Goal: Information Seeking & Learning: Learn about a topic

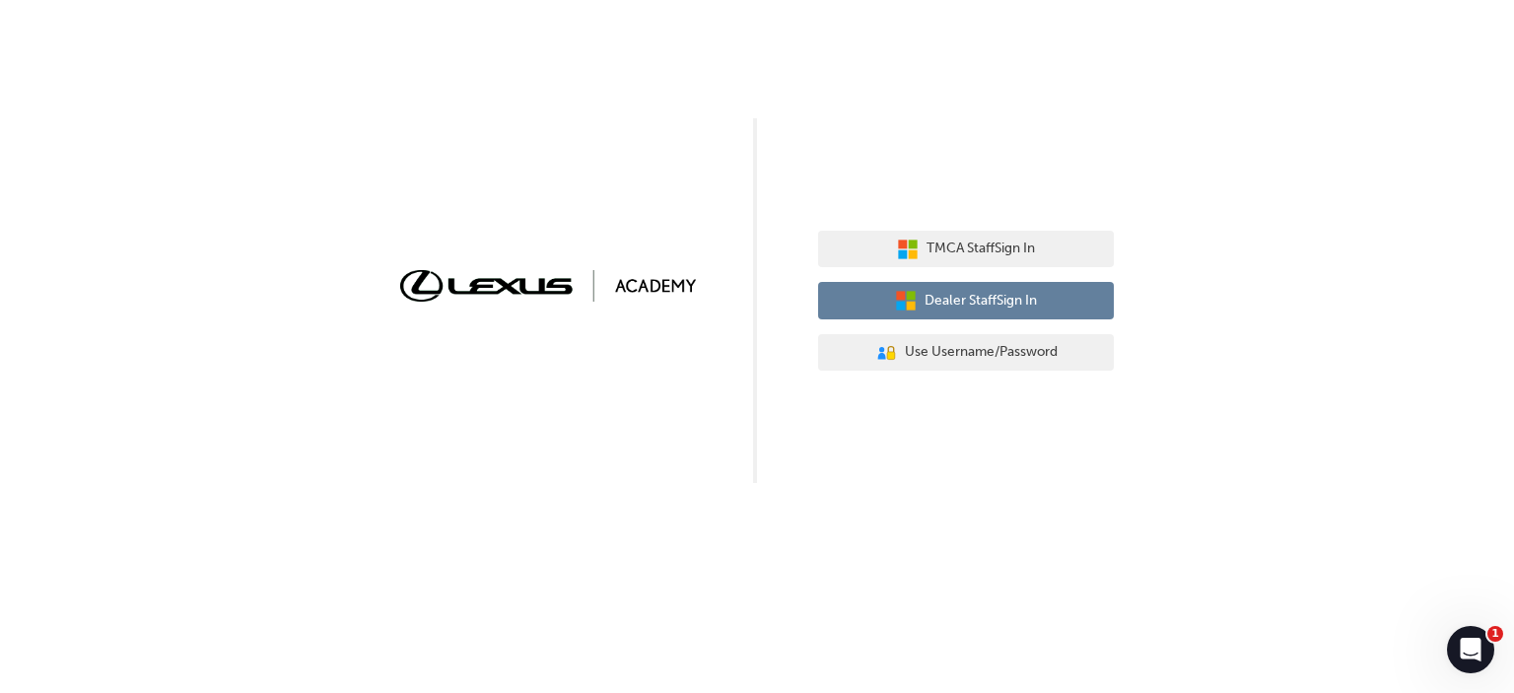
click at [958, 292] on span "Dealer Staff Sign In" at bounding box center [981, 301] width 112 height 23
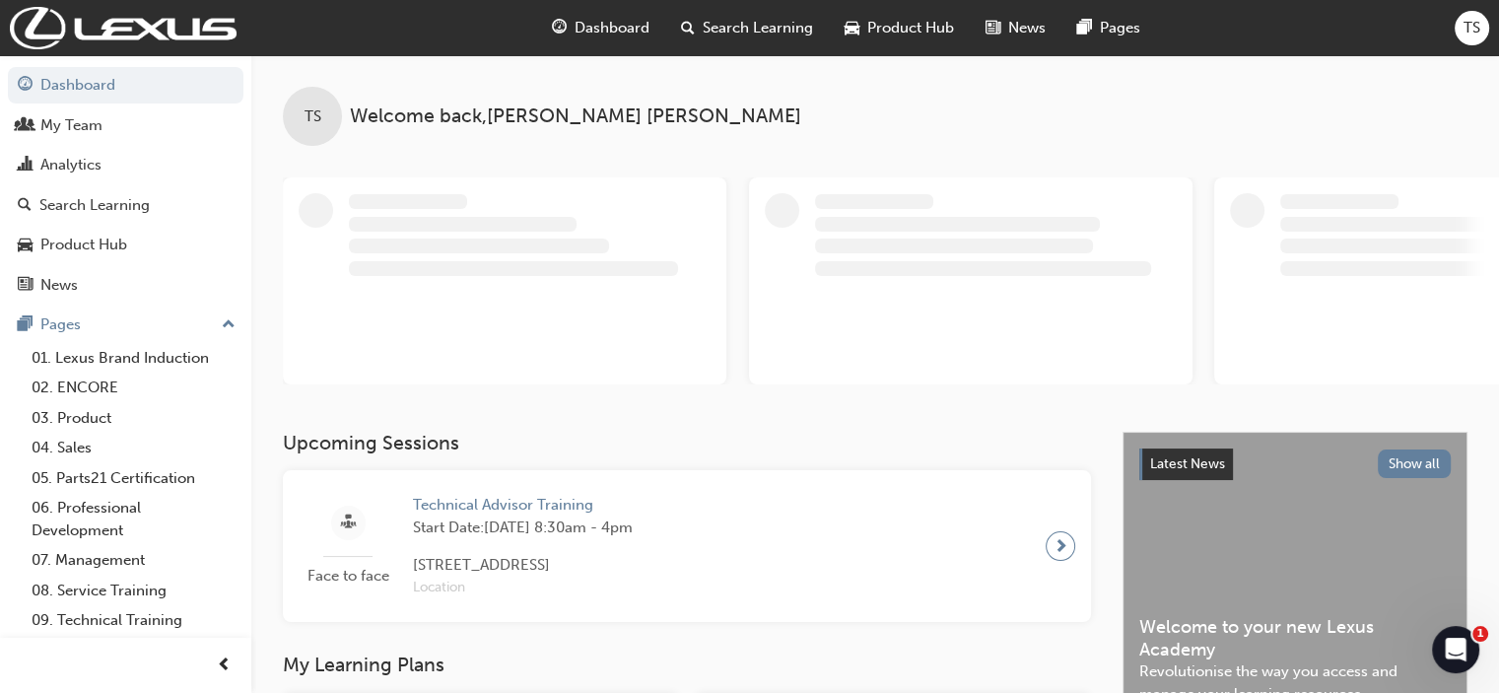
click at [515, 504] on span "Technical Advisor Training" at bounding box center [523, 505] width 220 height 23
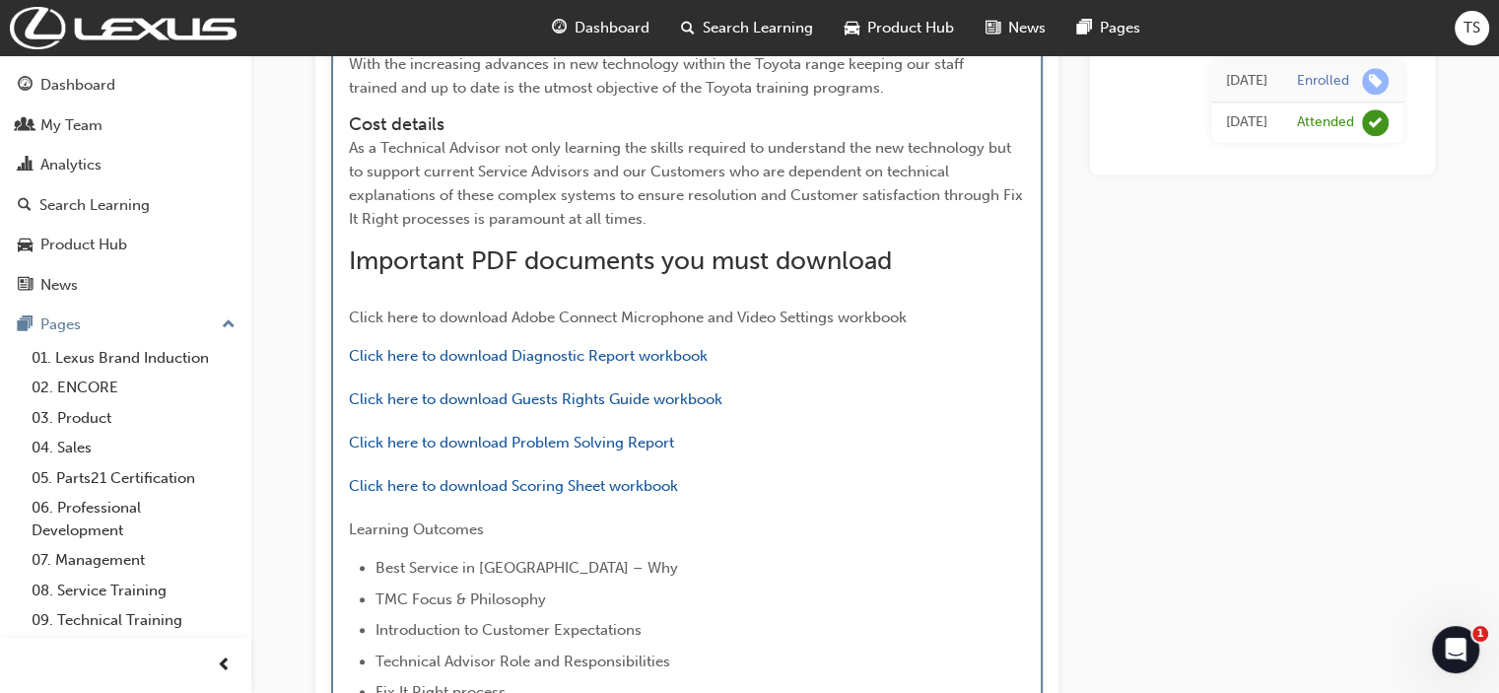
scroll to position [1984, 0]
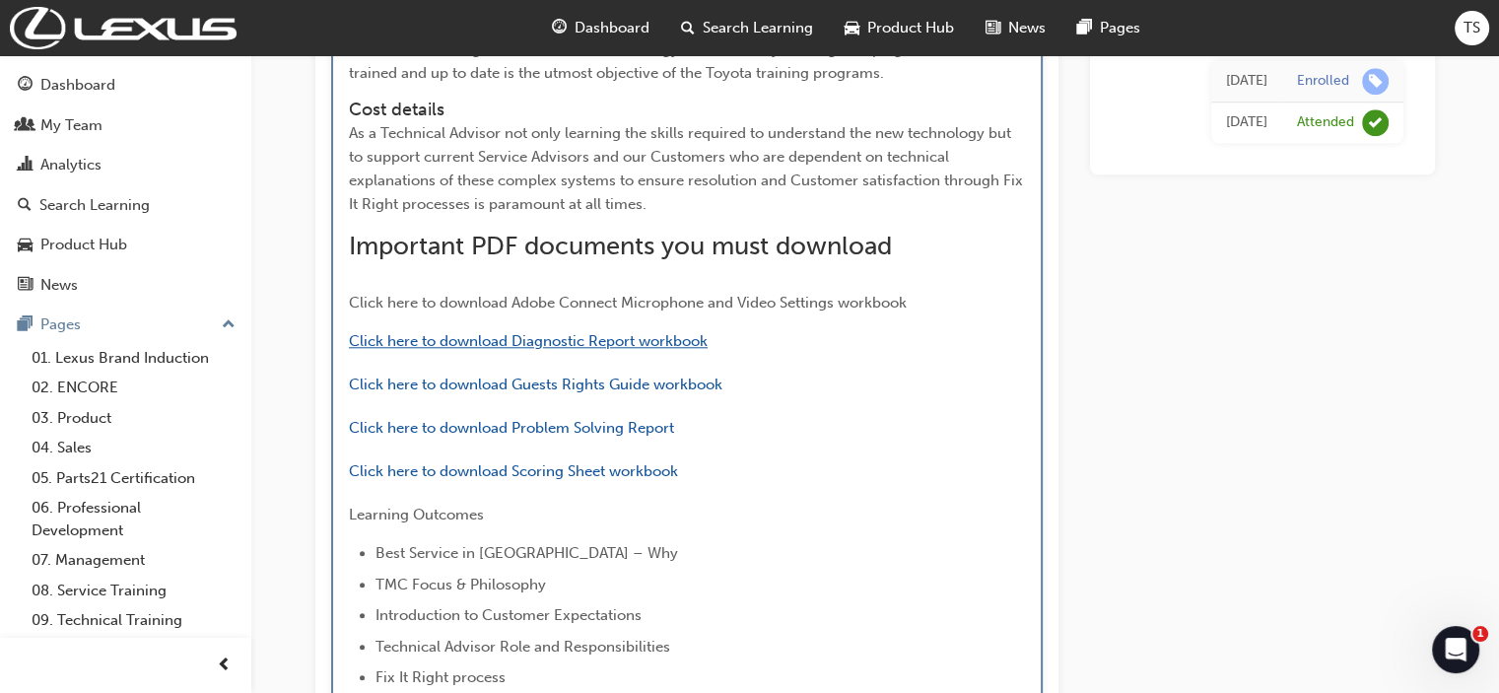
click at [536, 340] on span "Click here to download Diagnostic Report workbook" at bounding box center [528, 341] width 359 height 18
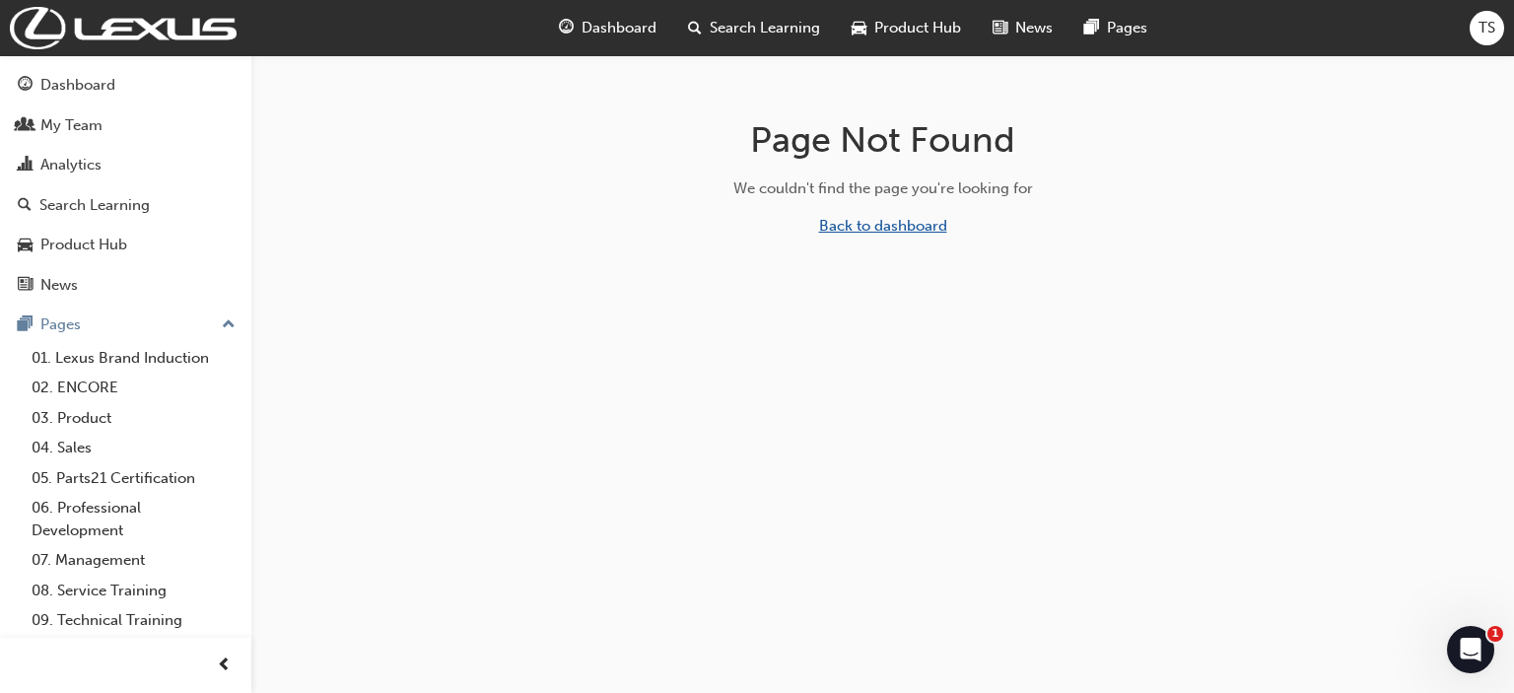
click at [843, 223] on link "Back to dashboard" at bounding box center [883, 226] width 128 height 18
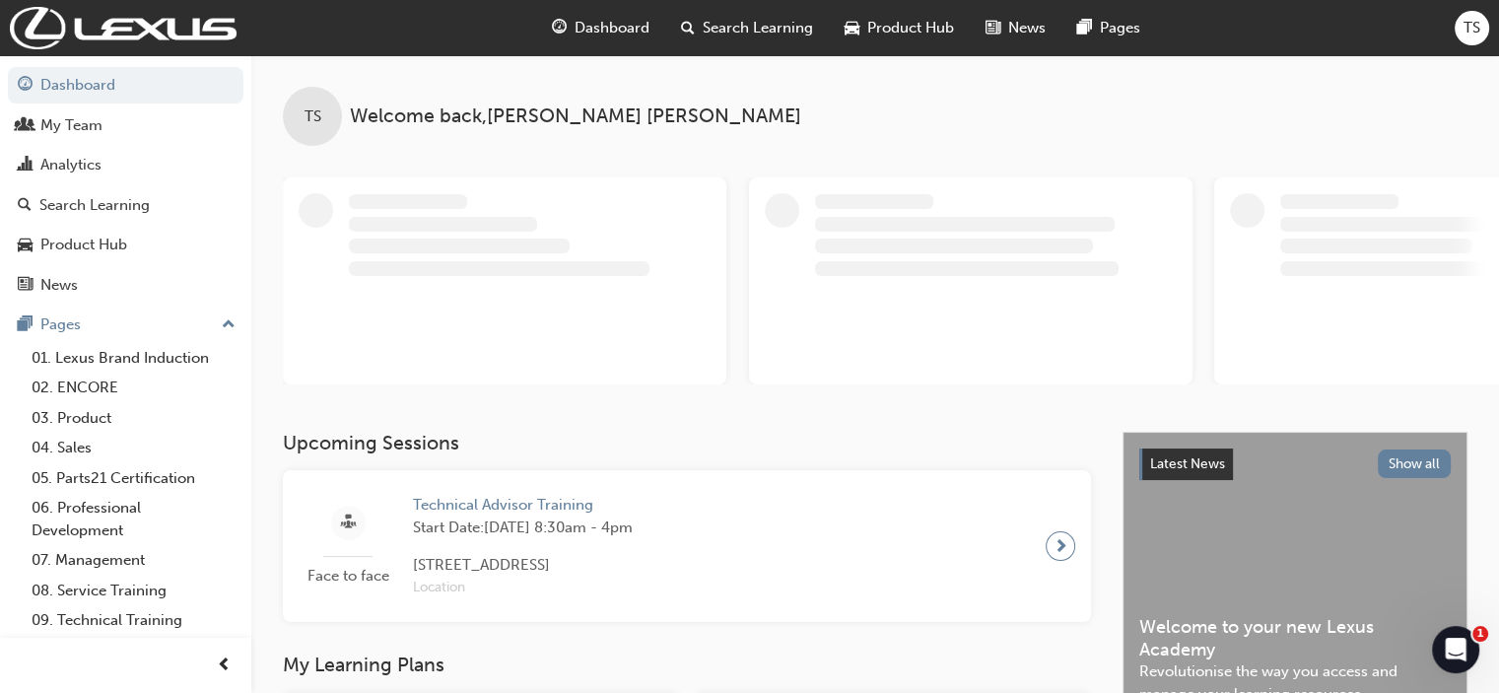
click at [520, 521] on span "Start Date: Wed 15 Oct 2025 , 8:30am - 4pm" at bounding box center [523, 528] width 220 height 23
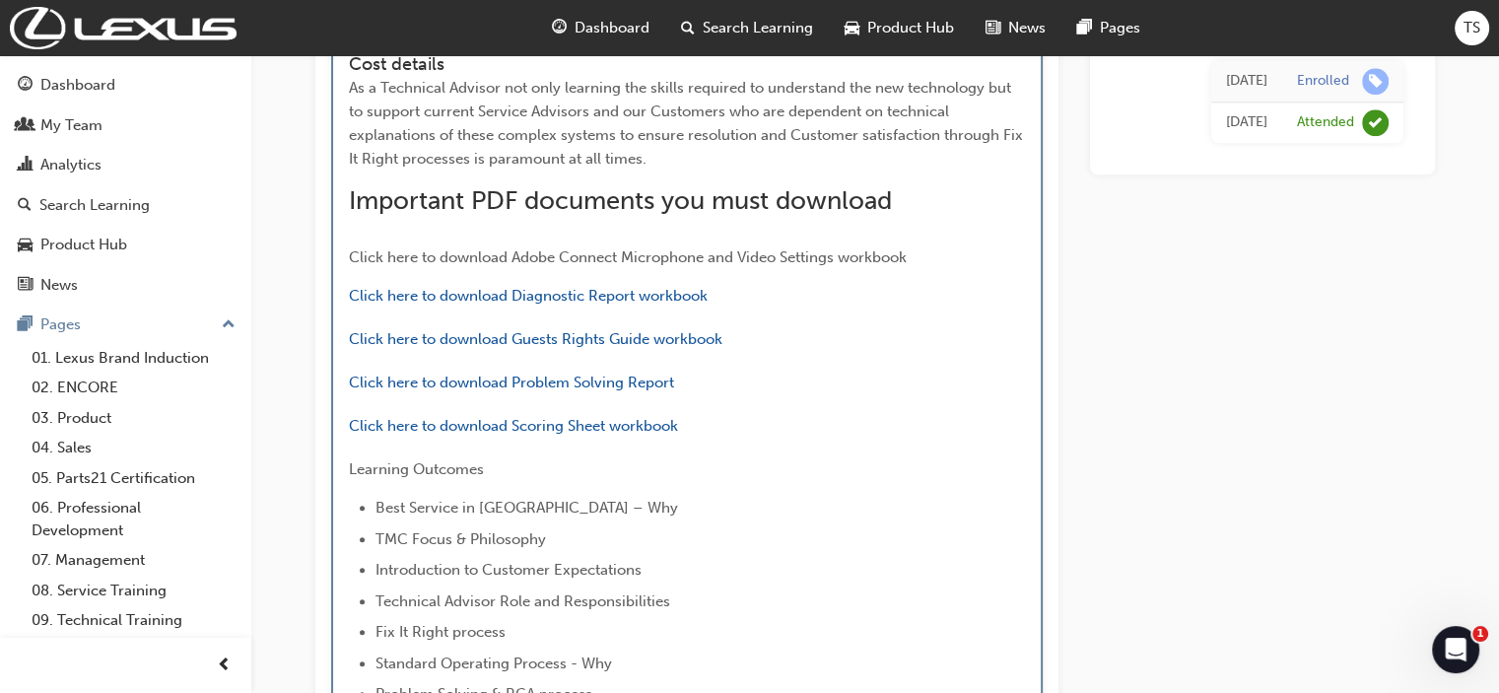
click at [585, 22] on span "Dashboard" at bounding box center [612, 28] width 75 height 23
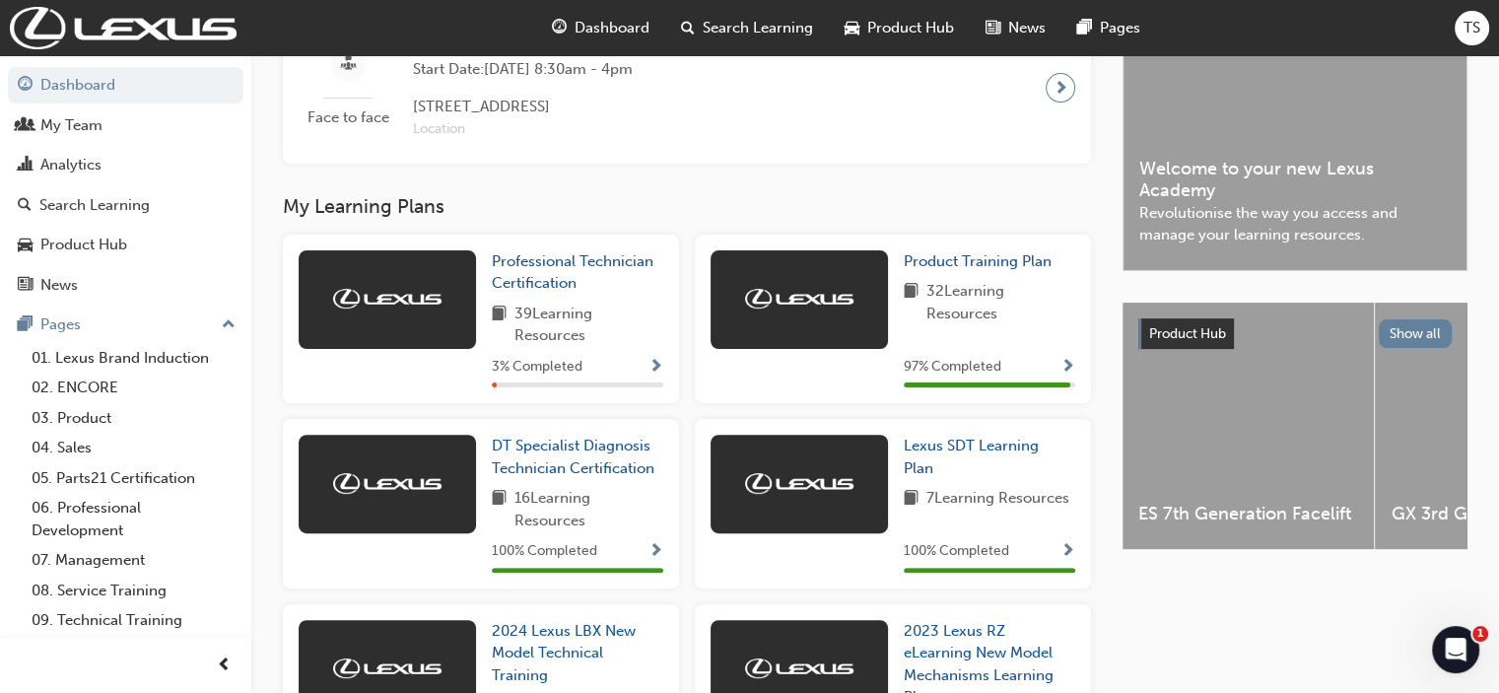
scroll to position [499, 0]
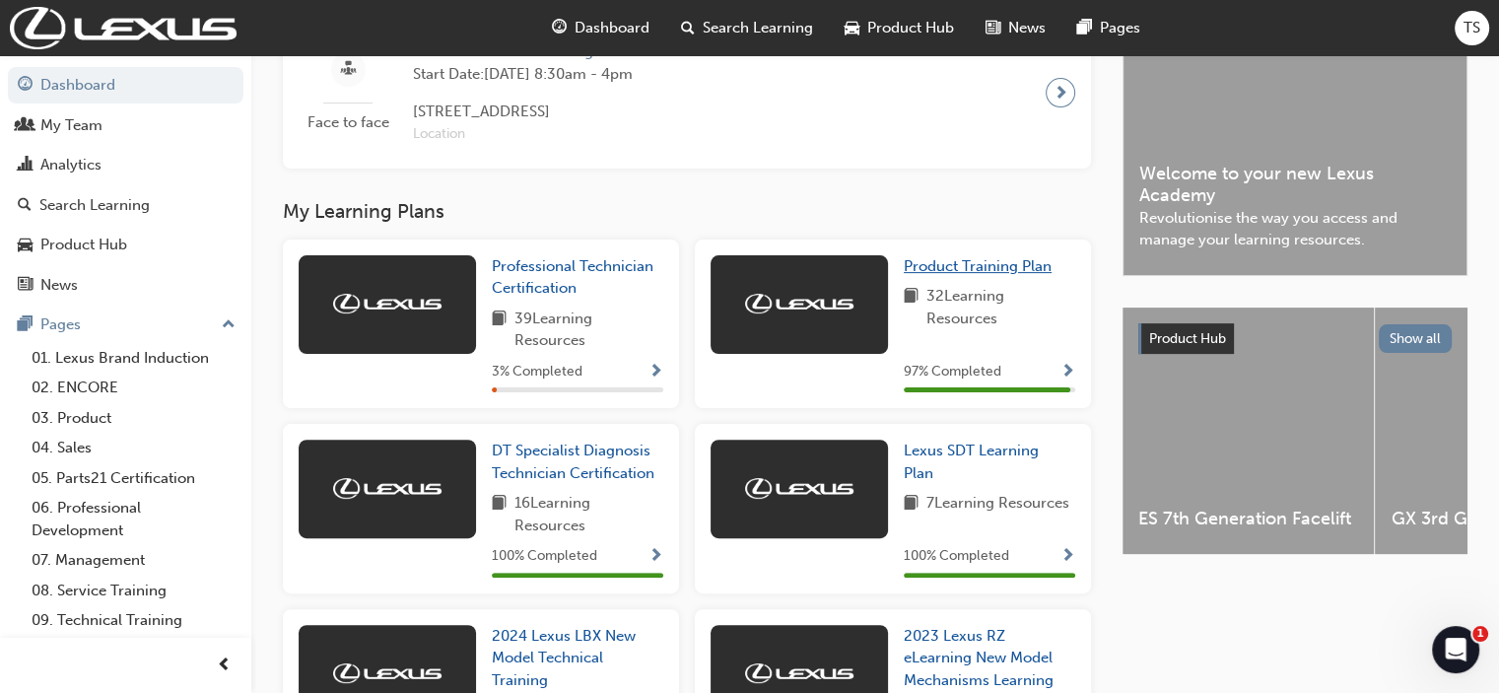
click at [959, 265] on span "Product Training Plan" at bounding box center [978, 266] width 148 height 18
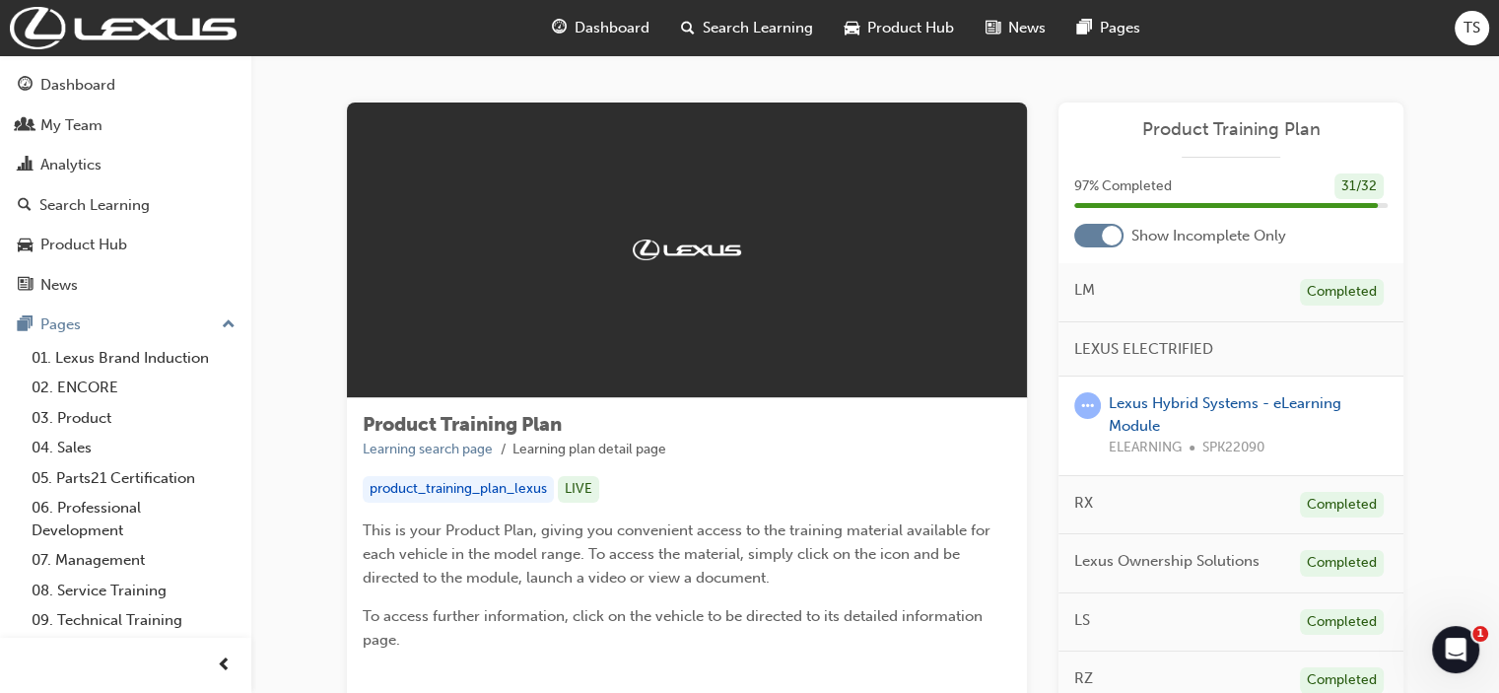
click at [606, 23] on span "Dashboard" at bounding box center [612, 28] width 75 height 23
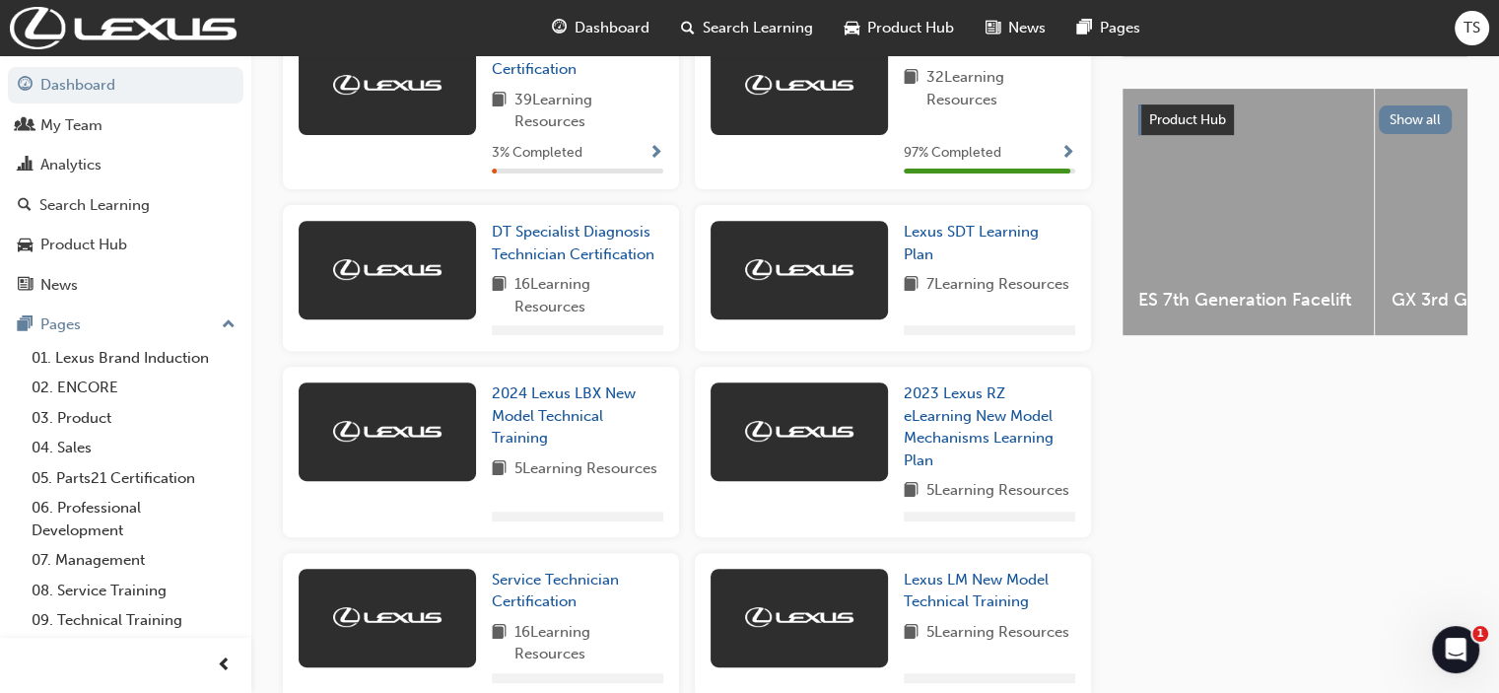
scroll to position [748, 0]
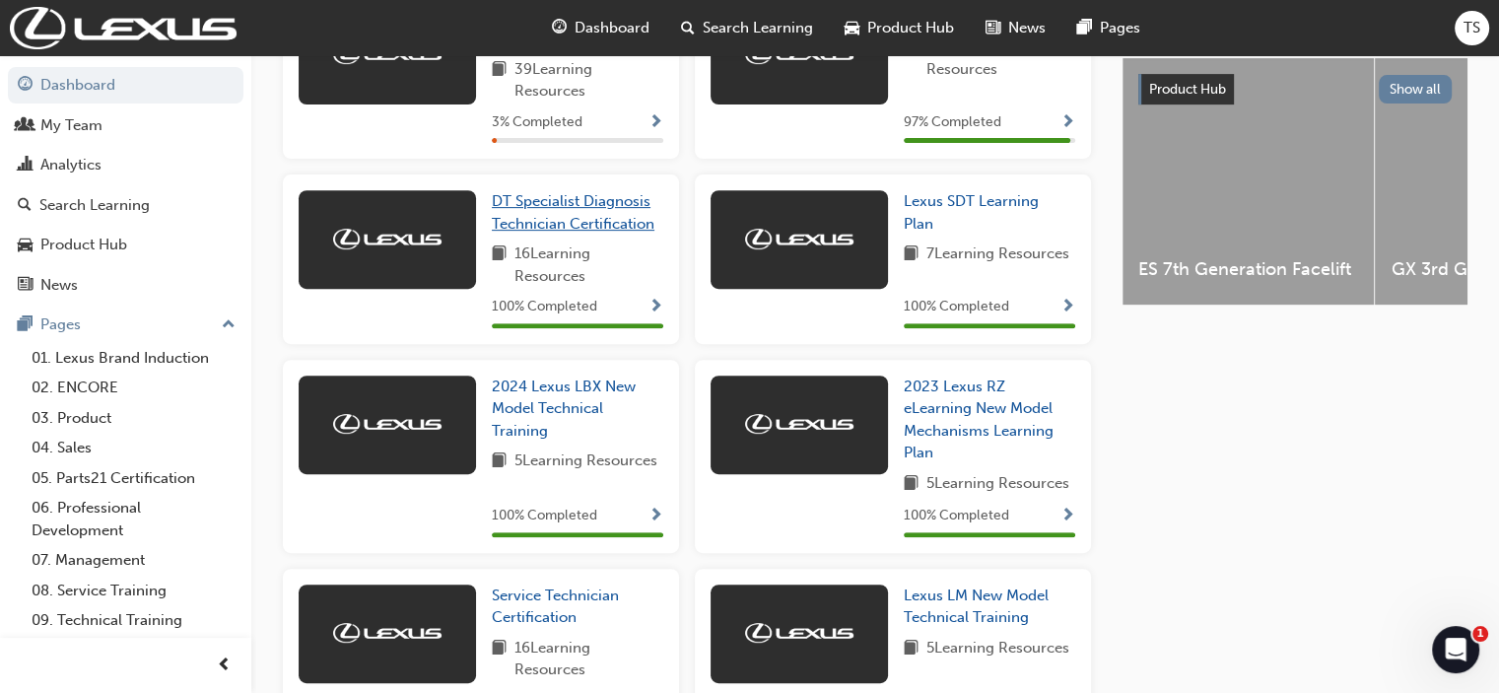
click at [544, 233] on span "DT Specialist Diagnosis Technician Certification" at bounding box center [573, 212] width 163 height 40
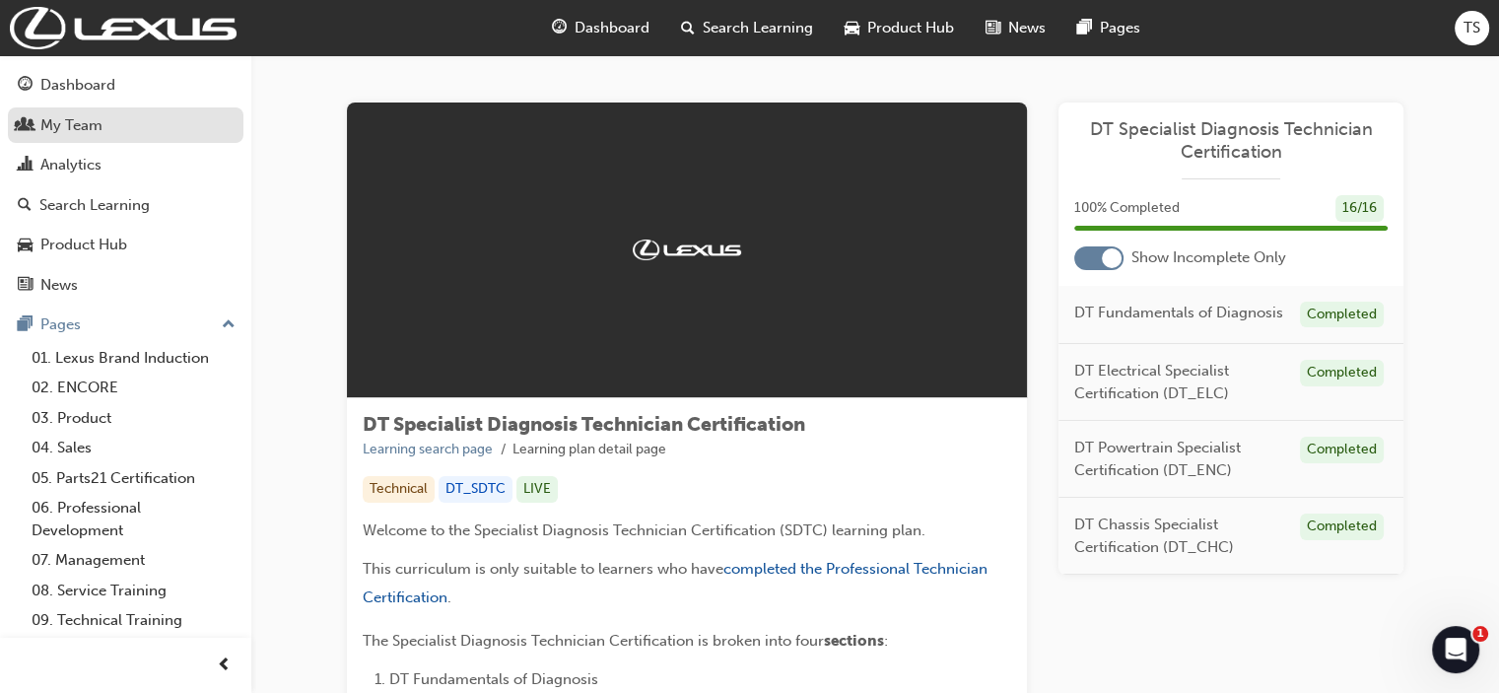
click at [80, 126] on div "My Team" at bounding box center [71, 125] width 62 height 23
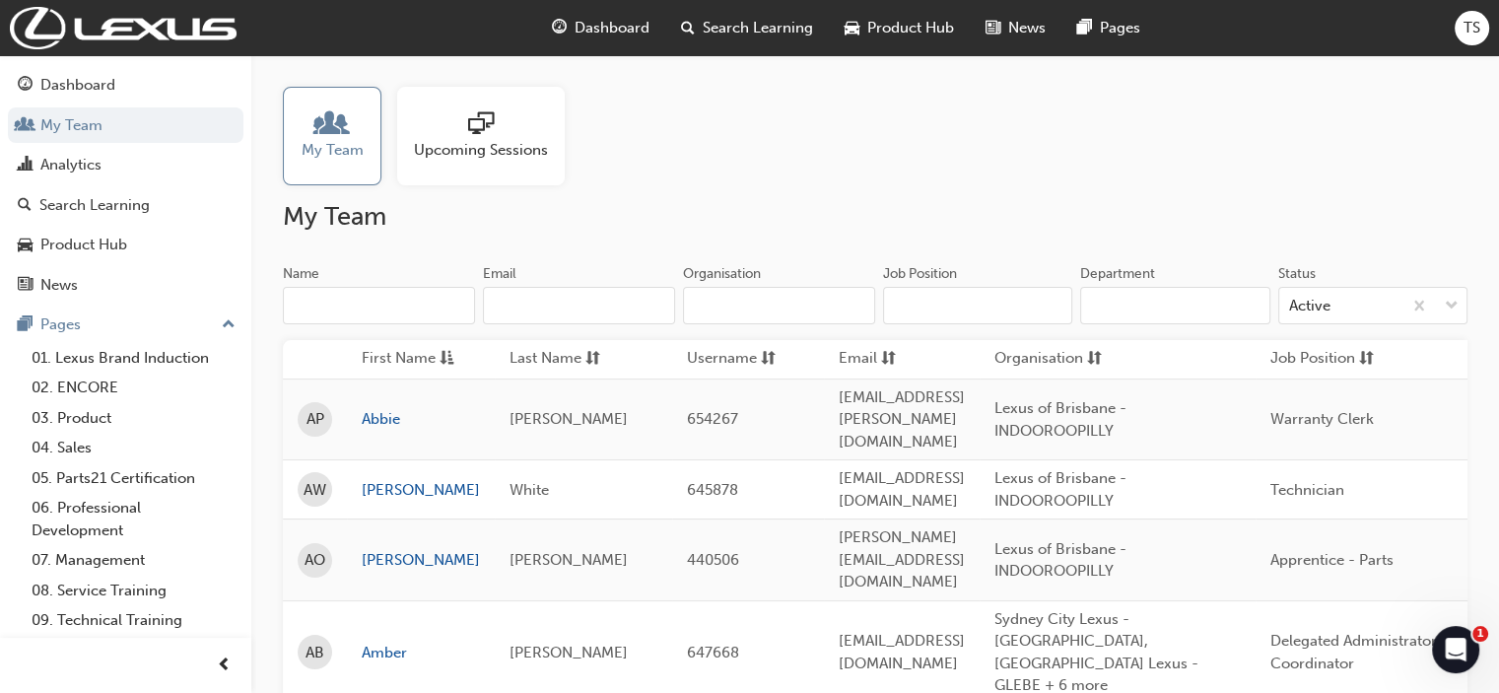
click at [298, 166] on div "My Team" at bounding box center [332, 136] width 99 height 99
click at [85, 275] on div "News" at bounding box center [126, 285] width 216 height 25
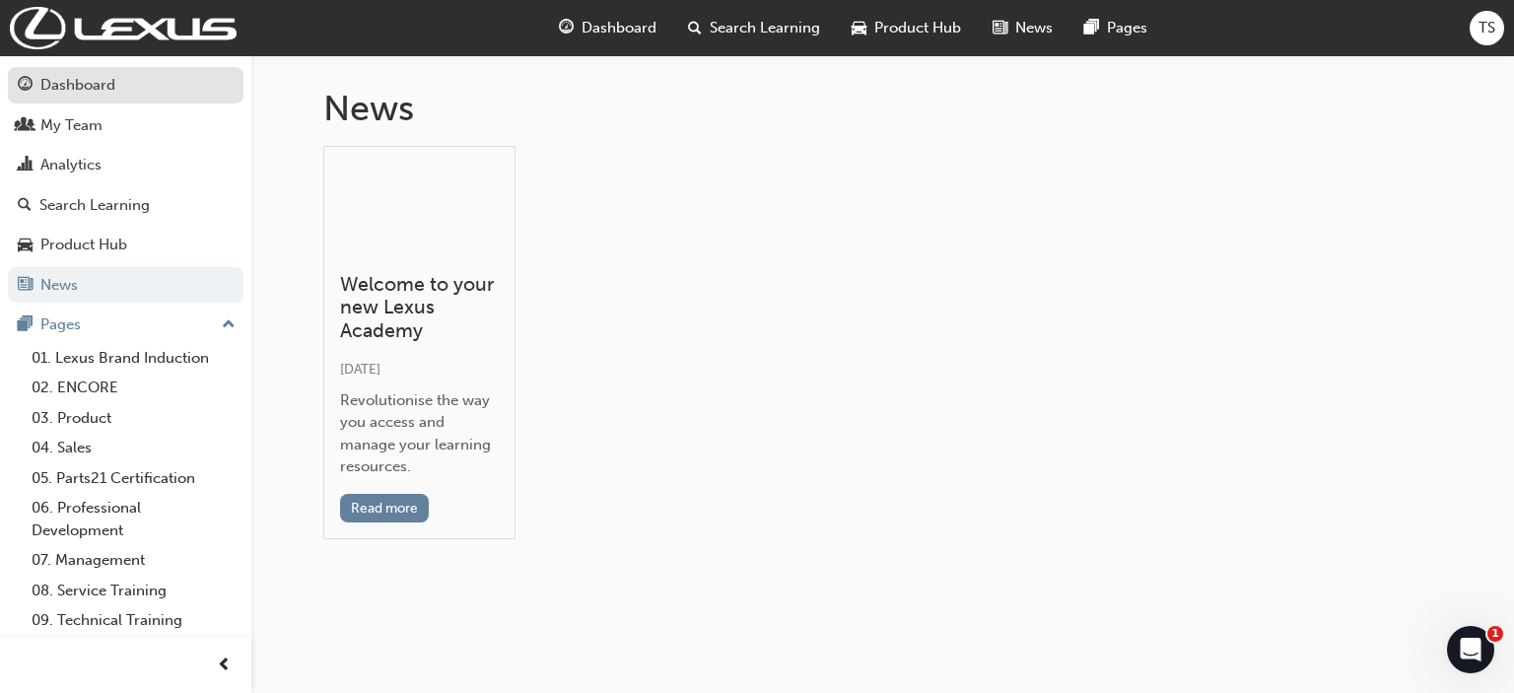
click at [87, 99] on link "Dashboard" at bounding box center [126, 85] width 236 height 36
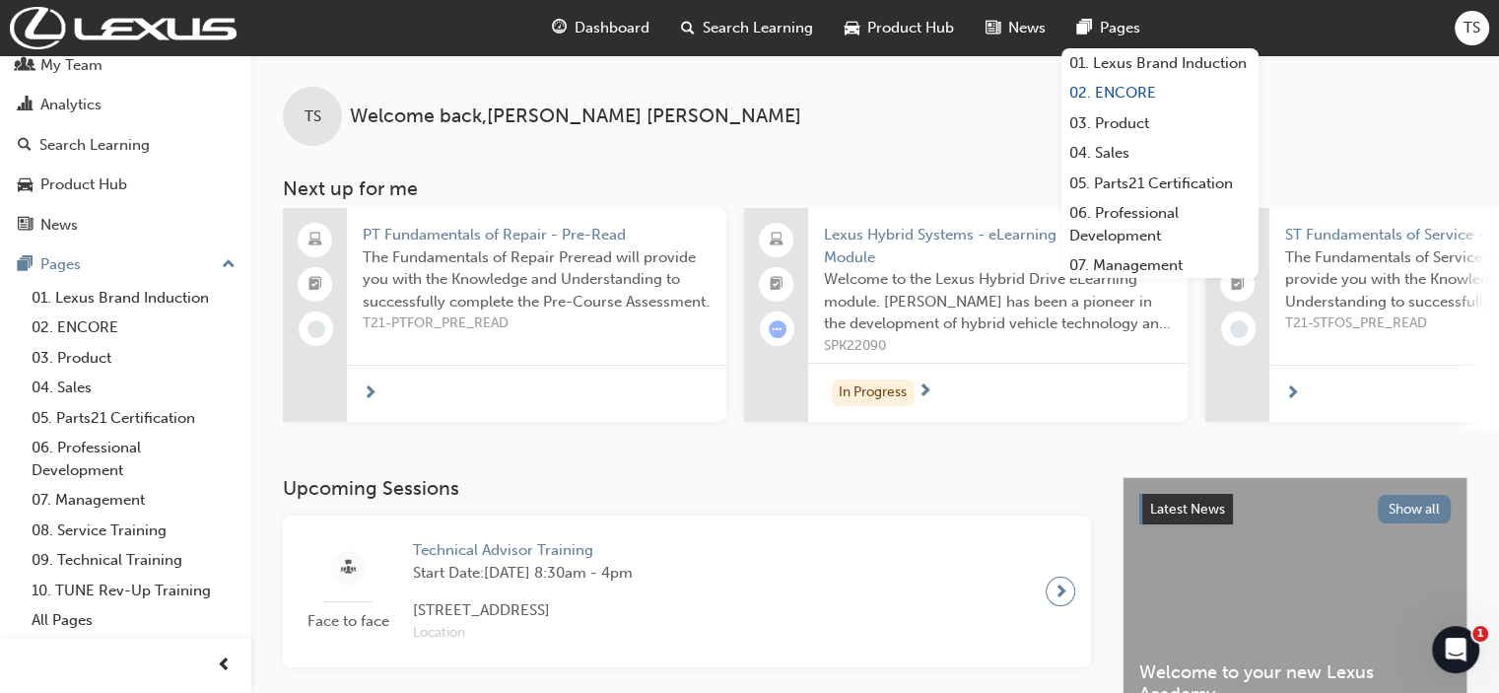
scroll to position [168, 0]
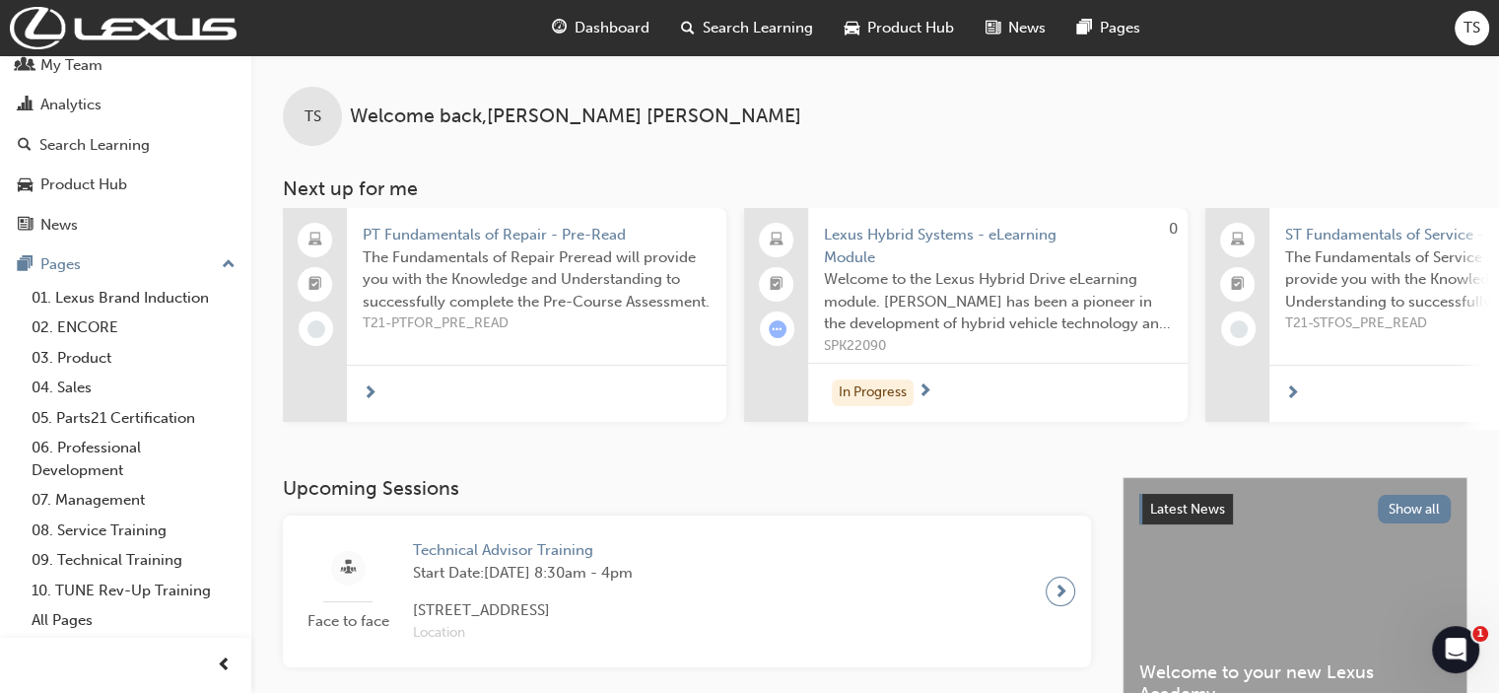
click at [1465, 21] on span "TS" at bounding box center [1472, 28] width 17 height 23
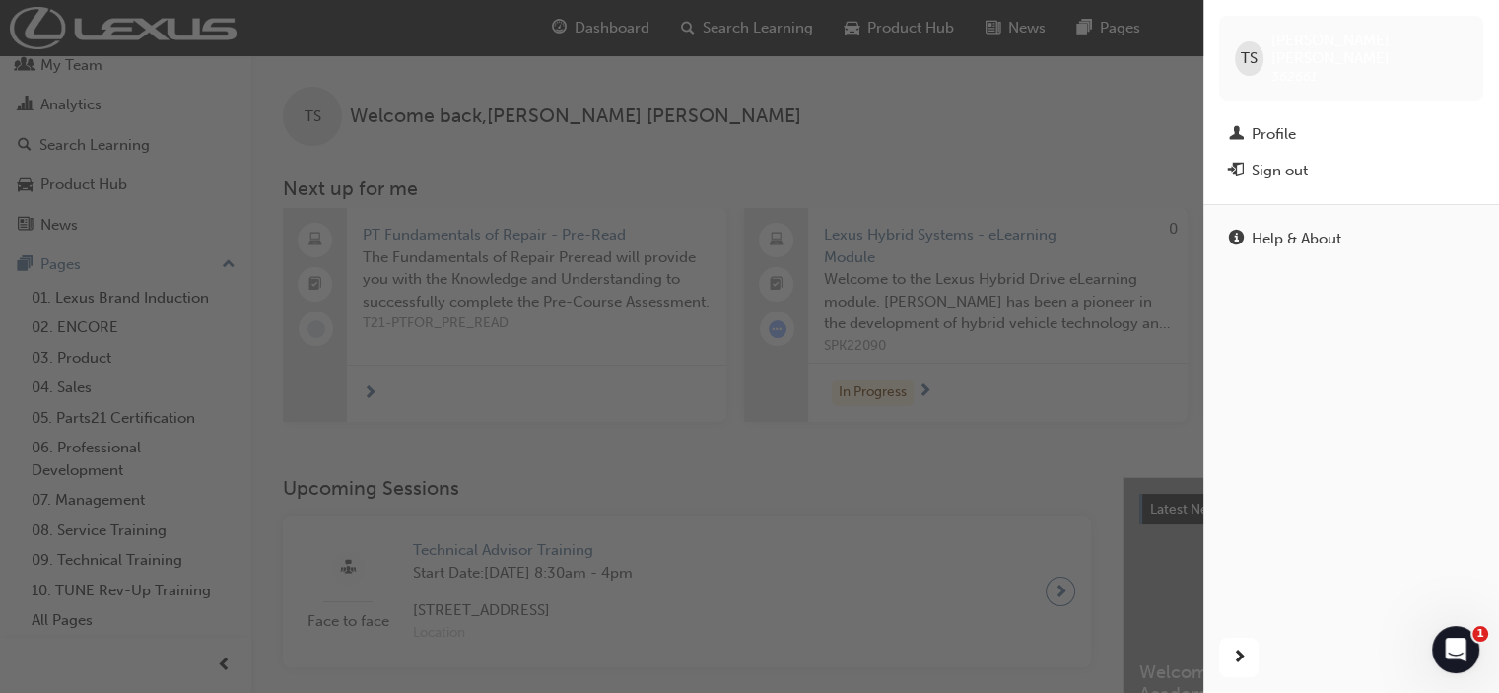
click at [890, 90] on div "button" at bounding box center [602, 346] width 1204 height 693
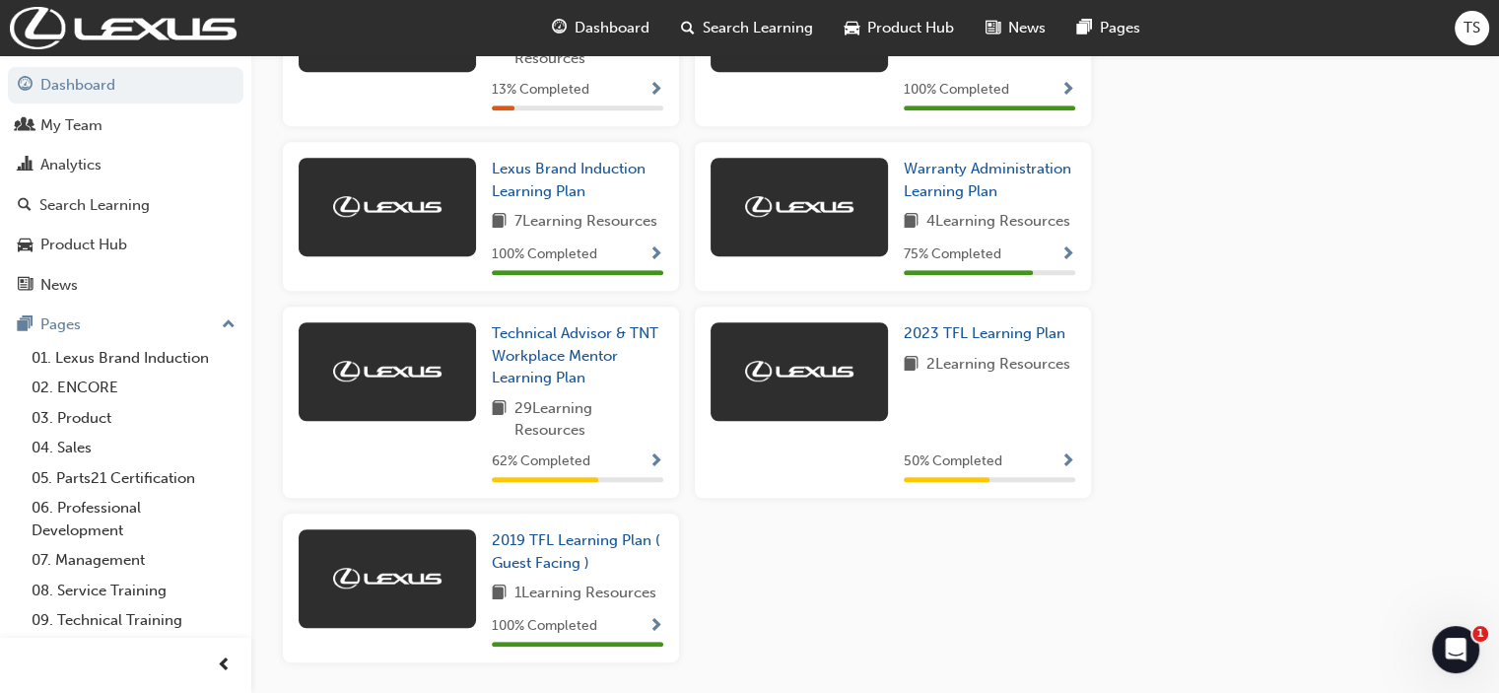
scroll to position [1370, 0]
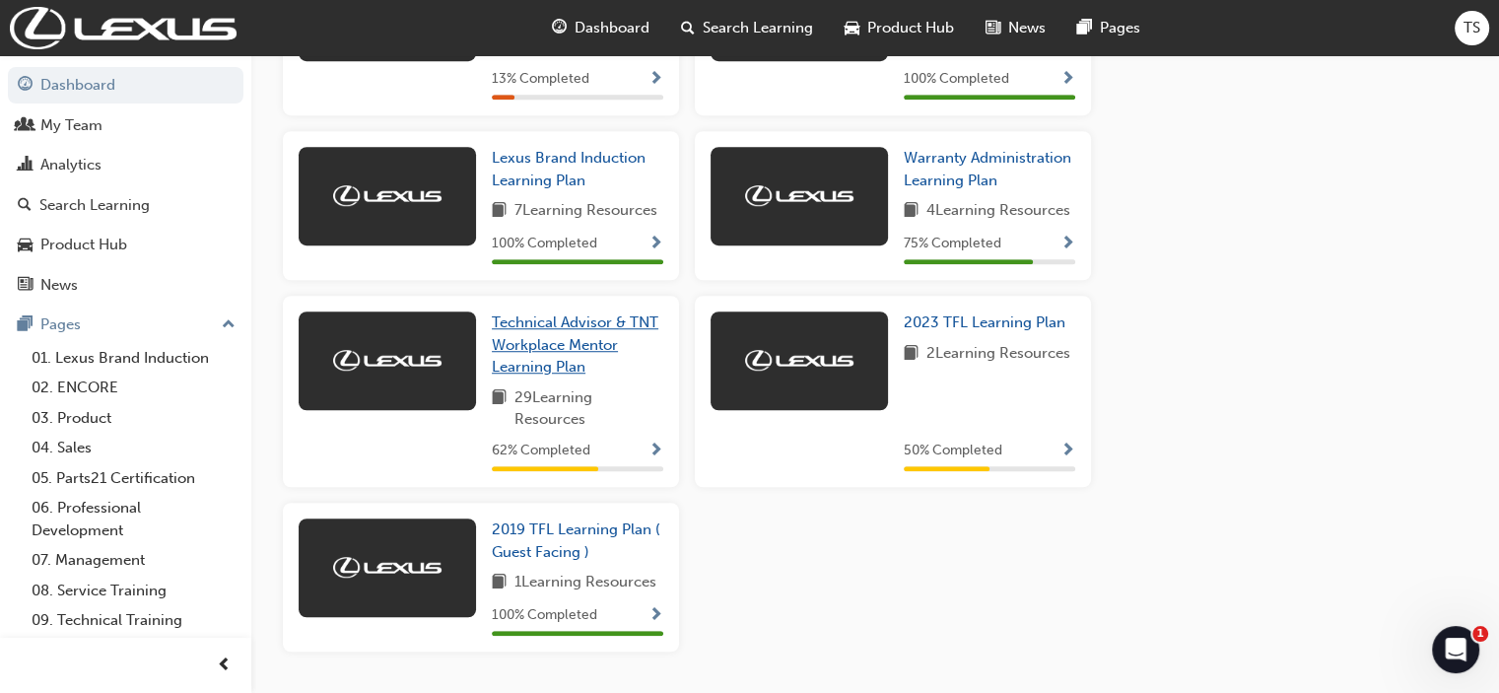
click at [571, 326] on span "Technical Advisor & TNT Workplace Mentor Learning Plan" at bounding box center [575, 344] width 167 height 62
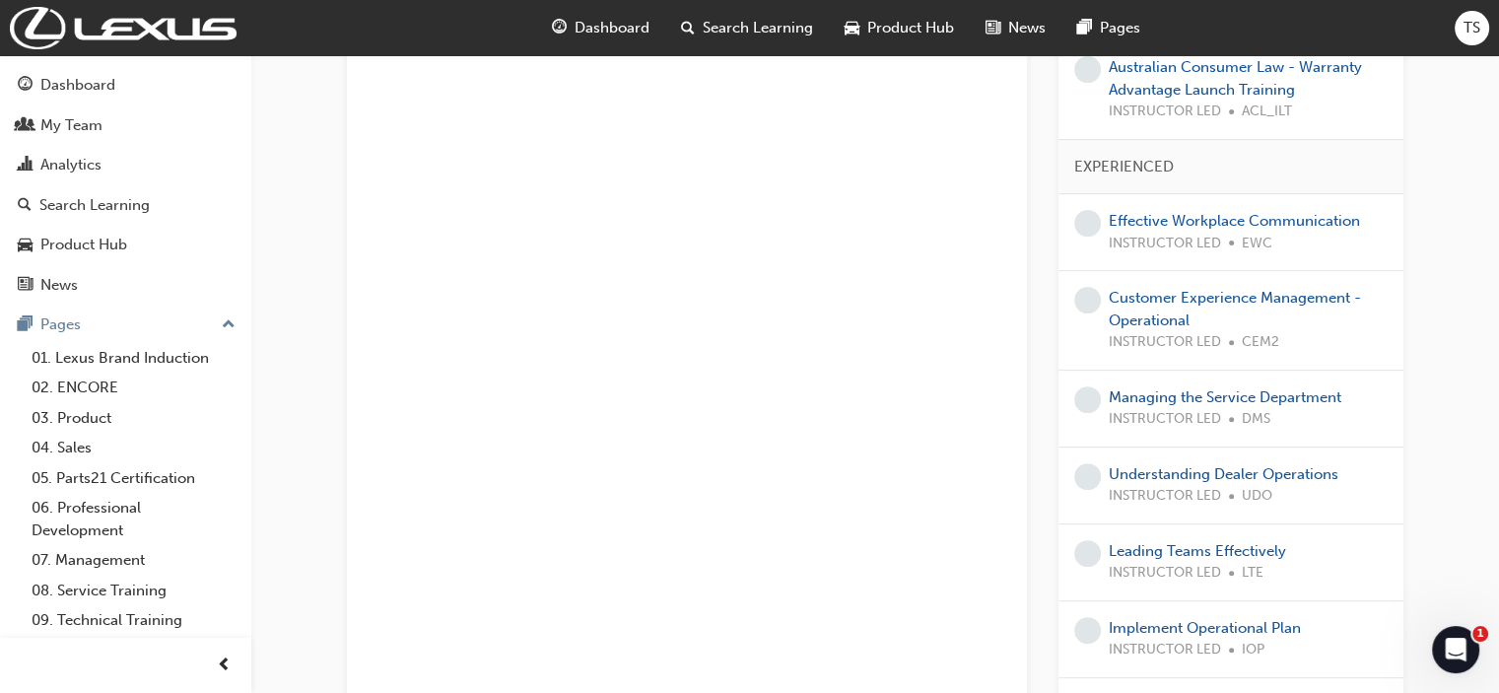
scroll to position [789, 0]
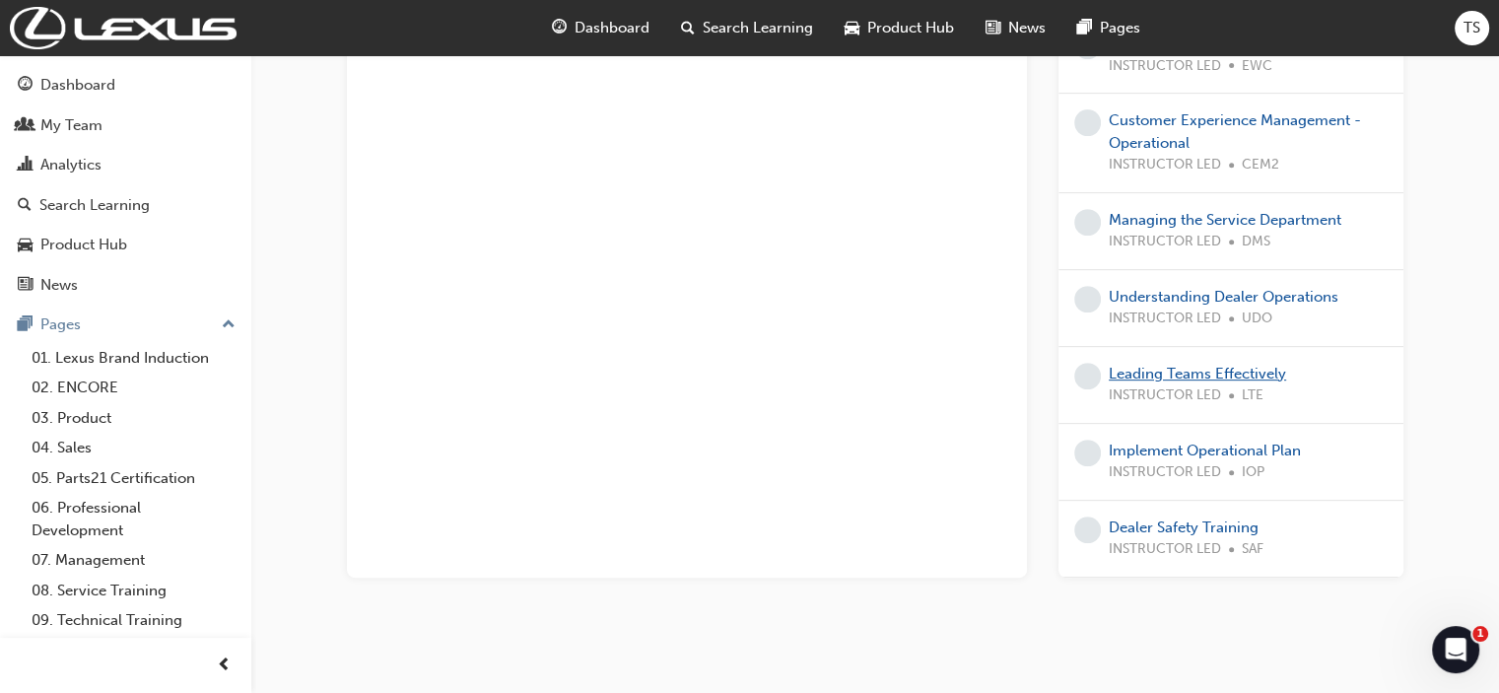
click at [1157, 365] on link "Leading Teams Effectively" at bounding box center [1197, 374] width 177 height 18
